Goal: Task Accomplishment & Management: Use online tool/utility

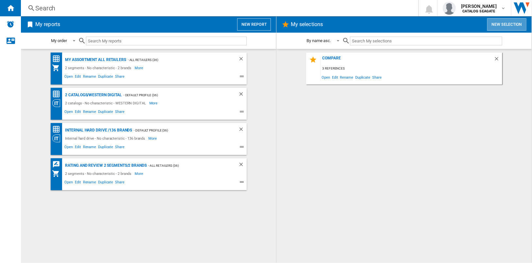
click at [501, 24] on button "New selection" at bounding box center [506, 24] width 39 height 12
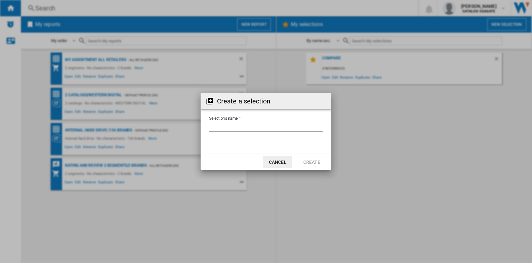
click at [246, 125] on input "Selection's name'" at bounding box center [266, 127] width 114 height 10
type input "****"
click at [315, 162] on button "Create" at bounding box center [311, 162] width 29 height 12
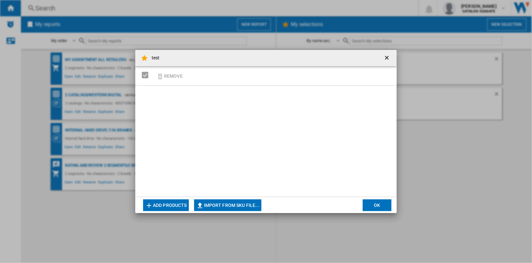
click at [175, 206] on button "Add products" at bounding box center [166, 205] width 46 height 12
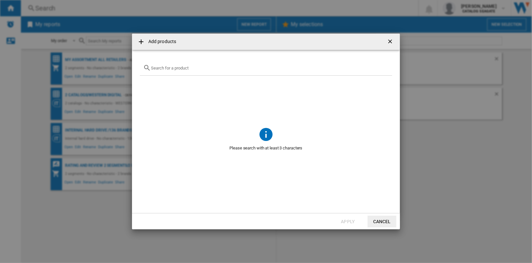
click at [206, 68] on input "text" at bounding box center [270, 68] width 238 height 5
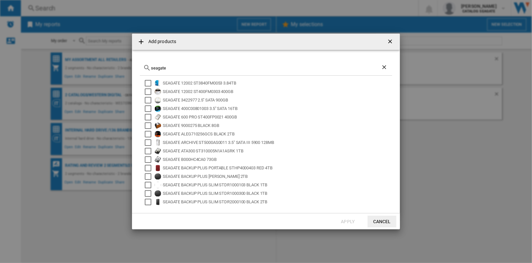
click at [201, 69] on input "seagate" at bounding box center [266, 68] width 230 height 5
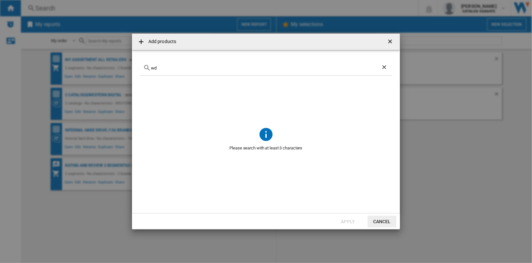
click at [201, 69] on input "wd" at bounding box center [266, 68] width 230 height 5
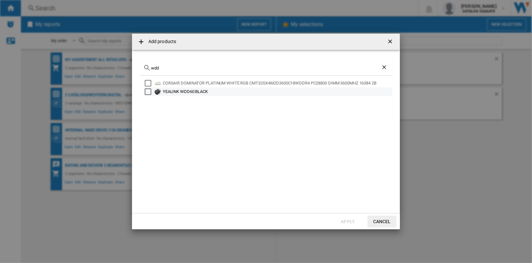
type input "wdd"
click at [390, 40] on ng-md-icon "getI18NText('BUTTONS.CLOSE_DIALOG')" at bounding box center [391, 42] width 8 height 8
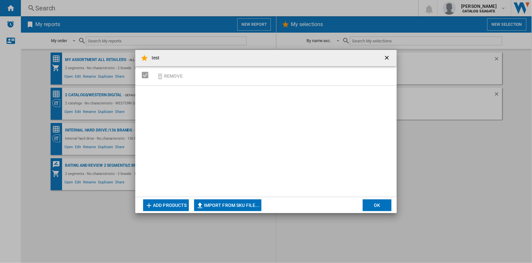
click at [490, 11] on div "test Remove Add products Import from SKU file... Import manually... OK" at bounding box center [266, 131] width 532 height 263
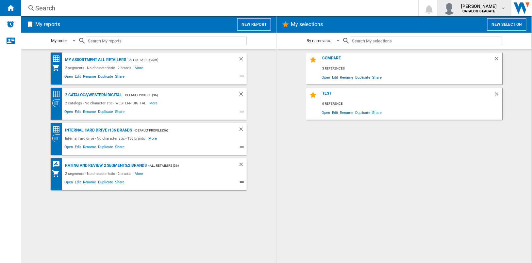
click at [489, 8] on span "[PERSON_NAME]" at bounding box center [479, 6] width 36 height 7
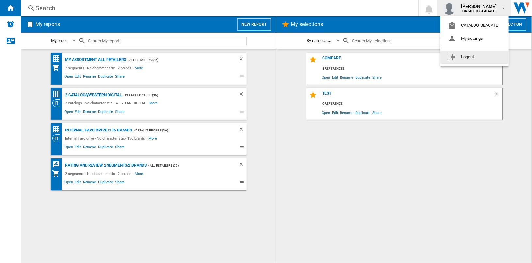
click at [478, 59] on button "Logout" at bounding box center [474, 57] width 69 height 13
